Goal: Understand process/instructions: Learn how to perform a task or action

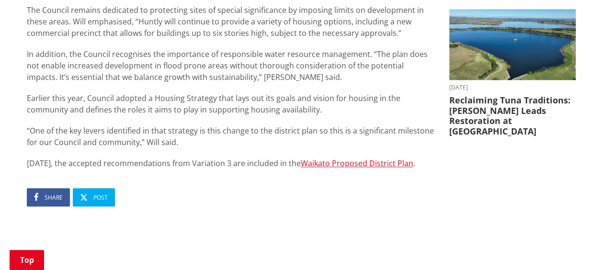
scroll to position [482, 0]
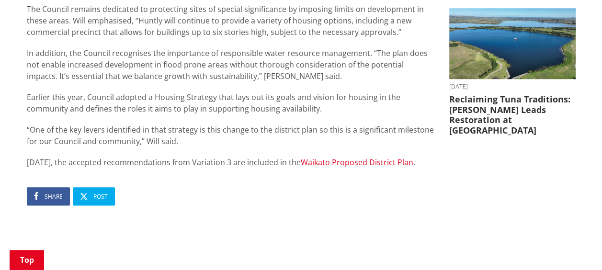
click at [317, 157] on link "Waikato Proposed District Plan" at bounding box center [357, 162] width 112 height 11
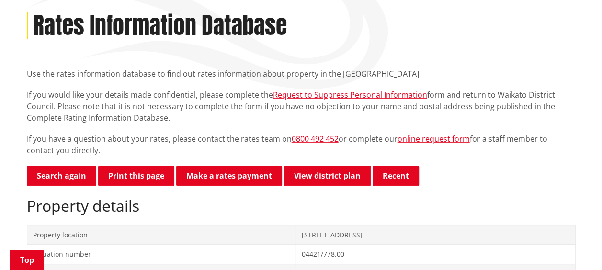
scroll to position [160, 0]
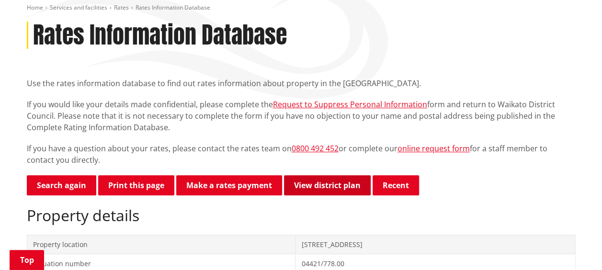
click at [311, 175] on link "View district plan" at bounding box center [327, 185] width 87 height 20
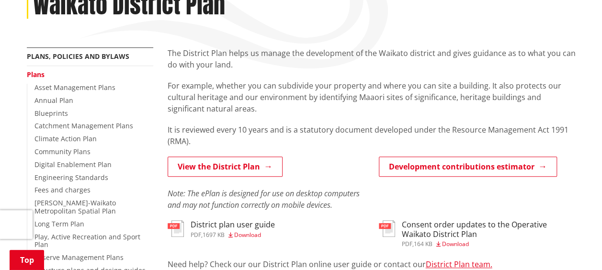
scroll to position [198, 0]
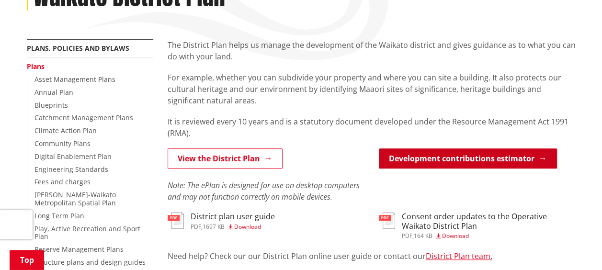
click at [457, 148] on link "Development contributions estimator" at bounding box center [468, 158] width 178 height 20
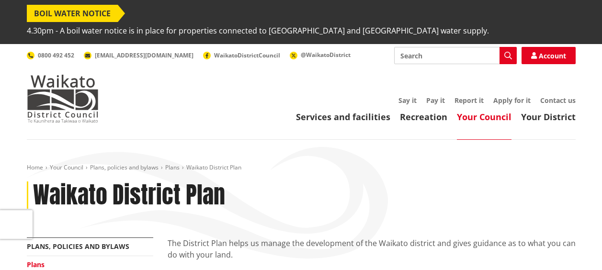
scroll to position [198, 0]
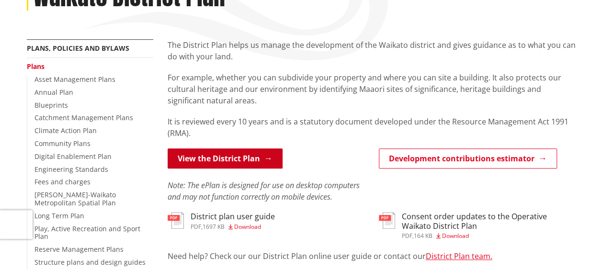
click at [213, 148] on link "View the District Plan" at bounding box center [225, 158] width 115 height 20
